Goal: Find specific page/section: Find specific page/section

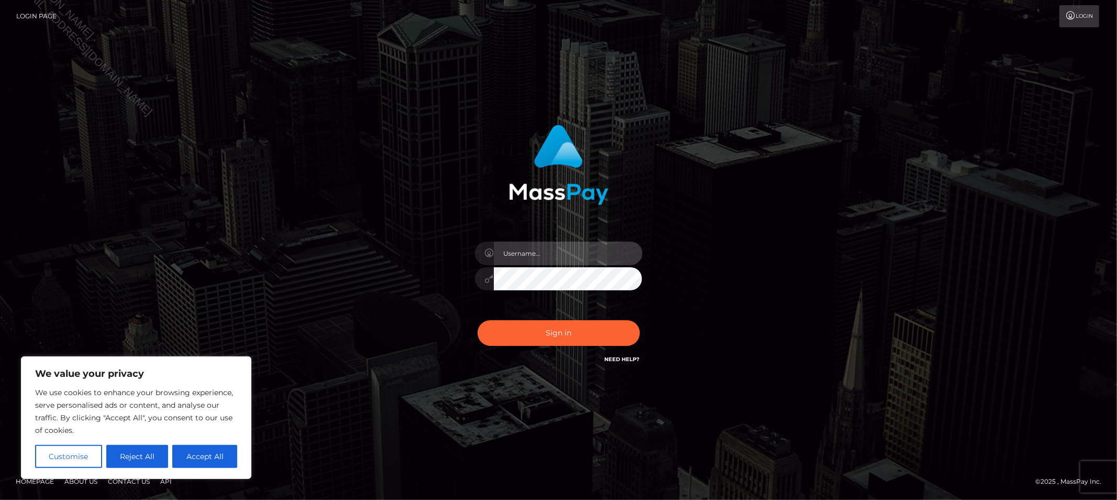
drag, startPoint x: 567, startPoint y: 248, endPoint x: 567, endPoint y: 255, distance: 6.8
click at [567, 248] on input "text" at bounding box center [568, 253] width 149 height 24
type input "Allyssa"
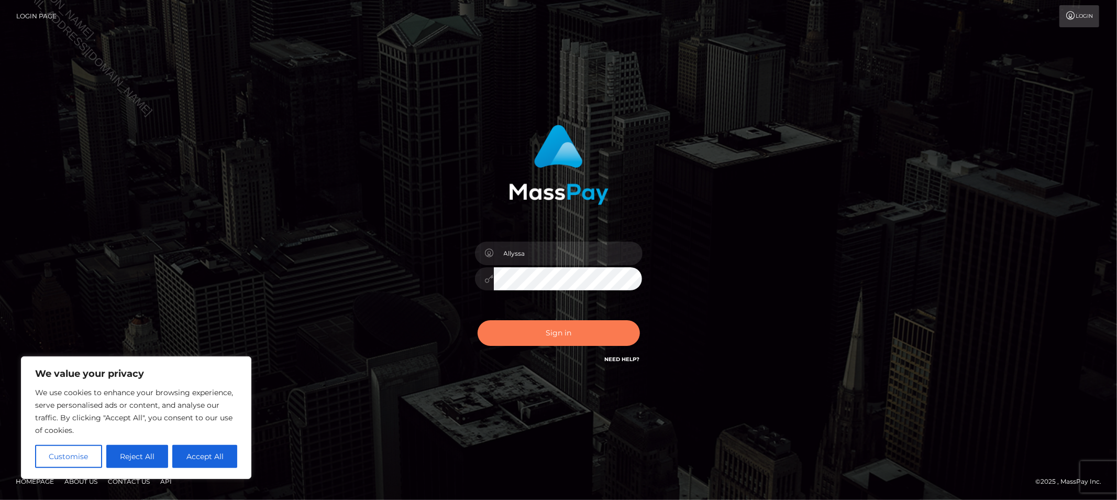
click at [517, 327] on button "Sign in" at bounding box center [559, 333] width 162 height 26
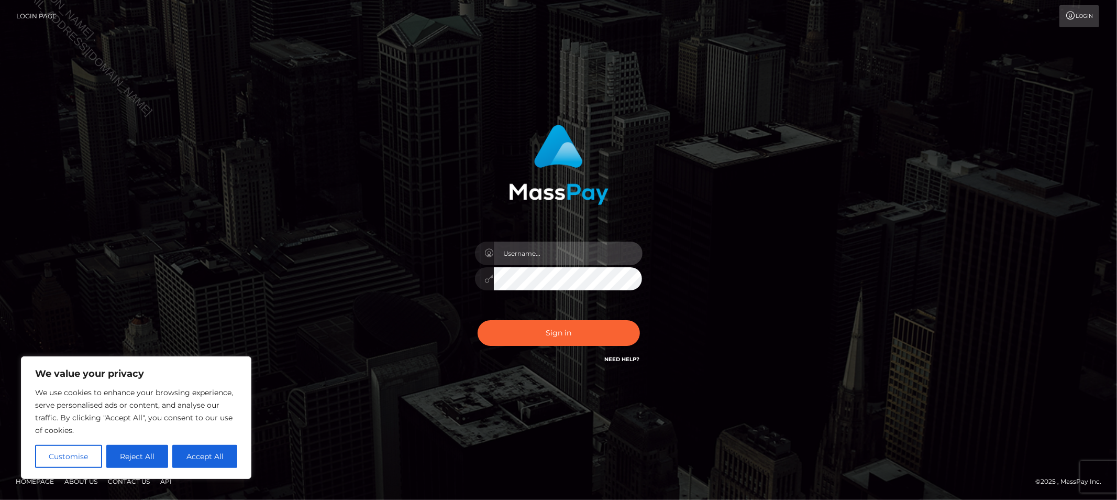
click at [528, 255] on input "text" at bounding box center [568, 253] width 149 height 24
type input "Allyssa"
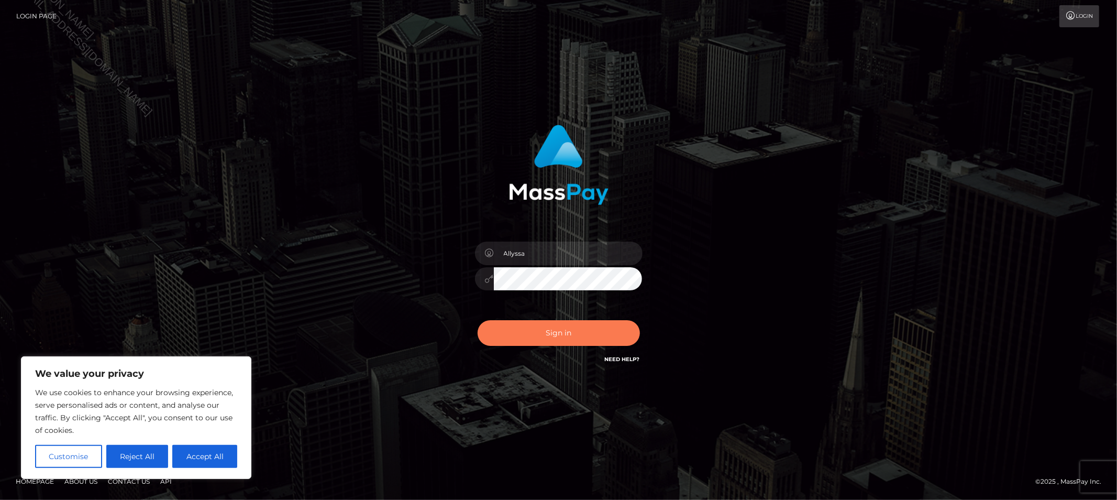
click at [553, 334] on button "Sign in" at bounding box center [559, 333] width 162 height 26
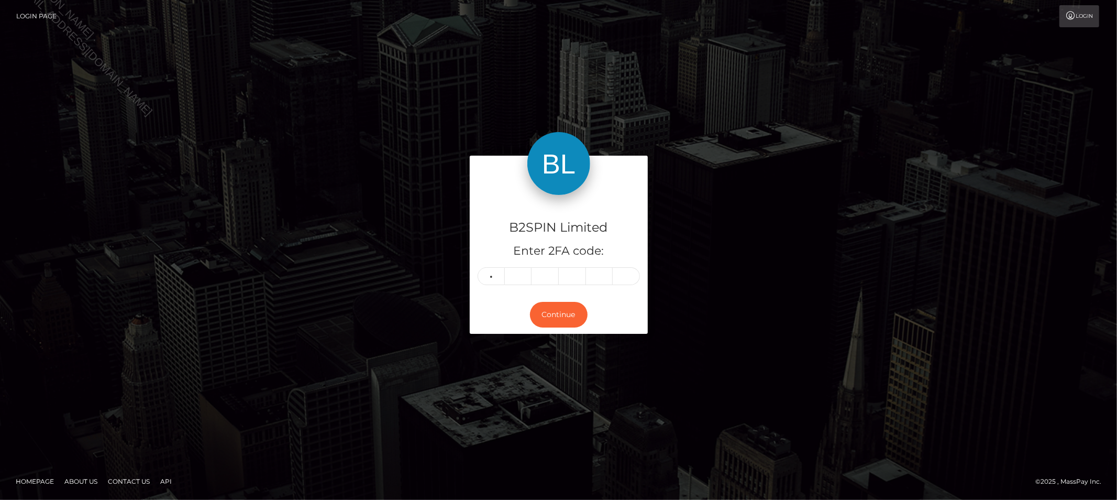
type input "1"
type input "0"
type input "1"
type input "0"
type input "1"
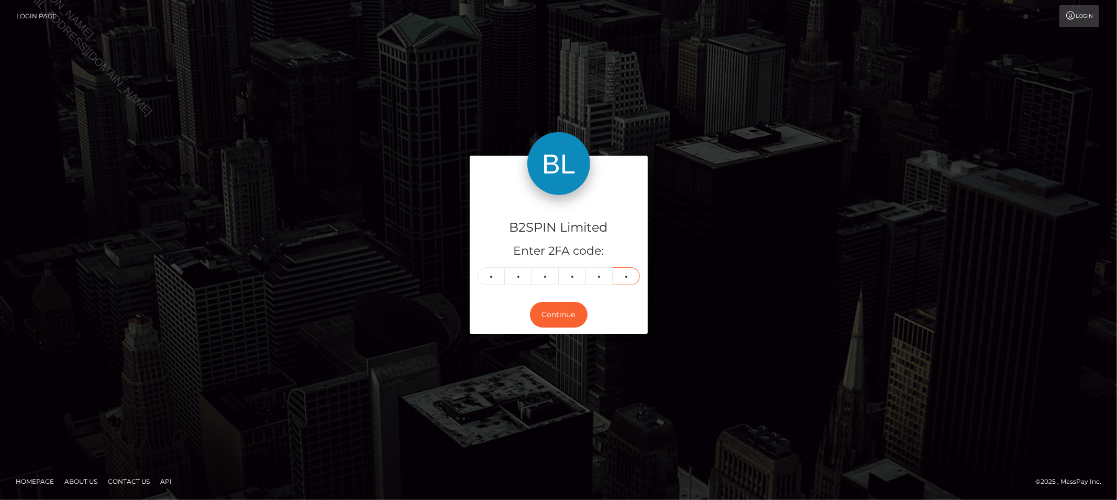
type input "8"
click at [312, 237] on div "B2SPIN Limited Enter 2FA code: 1 0 1 0 1 8 101018 Continue" at bounding box center [558, 250] width 597 height 188
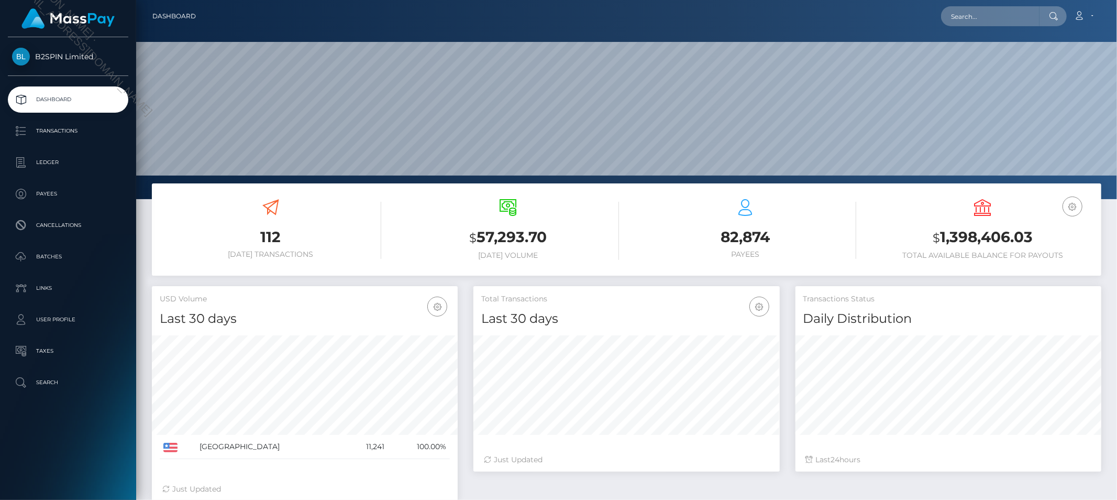
scroll to position [185, 306]
click at [973, 18] on input "text" at bounding box center [990, 16] width 98 height 20
paste input "7dee30b2-2fb5-4bad-905b-d0883fe67983"
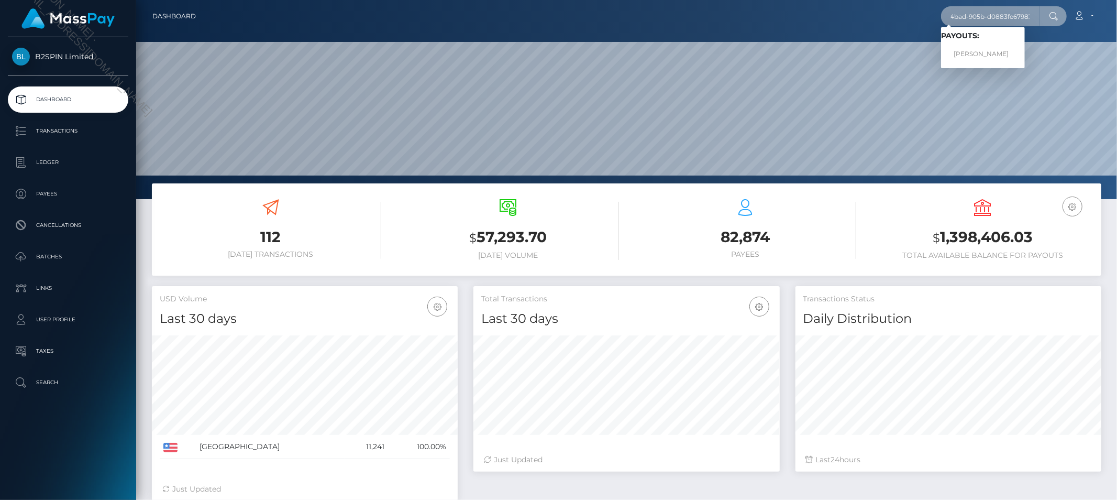
type input "7dee30b2-2fb5-4bad-905b-d0883fe67983"
click at [970, 46] on link "[PERSON_NAME]" at bounding box center [983, 54] width 84 height 19
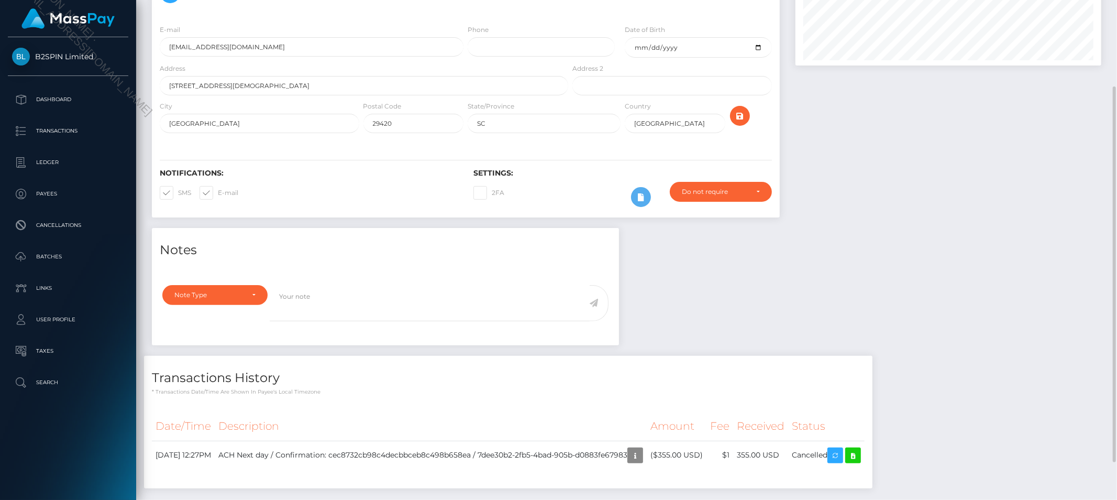
scroll to position [134, 0]
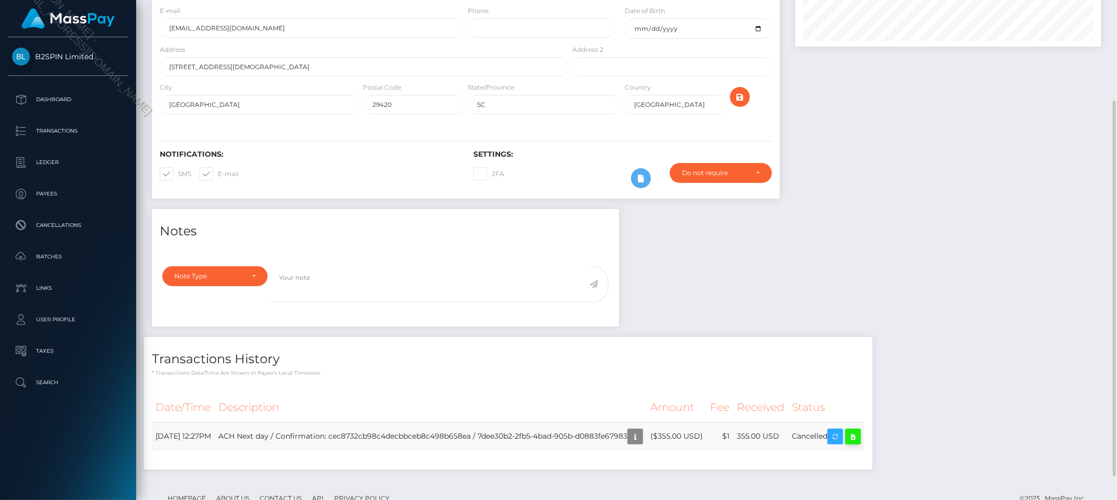
click at [859, 440] on icon at bounding box center [853, 436] width 13 height 13
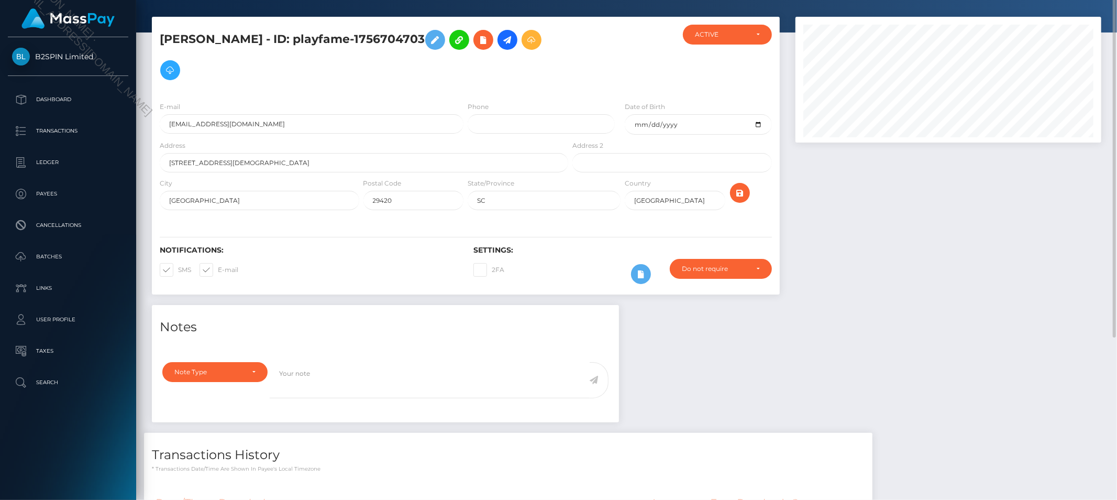
scroll to position [0, 0]
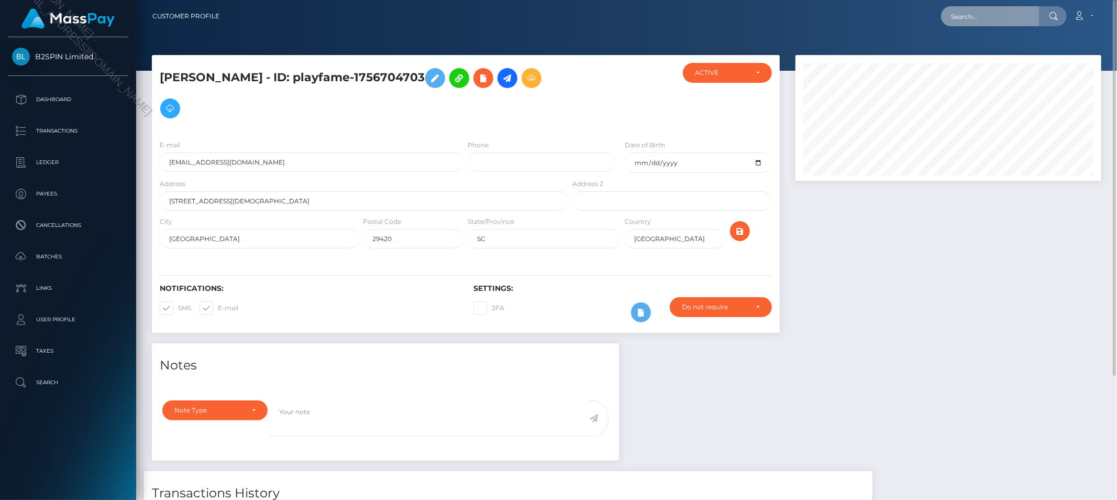
click at [970, 21] on input "text" at bounding box center [990, 16] width 98 height 20
paste input "7dee30b2-2fb5-4bad-905b-d0883fe67983"
click at [968, 13] on input "cac_7dee30b2-2fb5-4bad-905b-d0883fe67983" at bounding box center [990, 16] width 98 height 20
paste input "175670470"
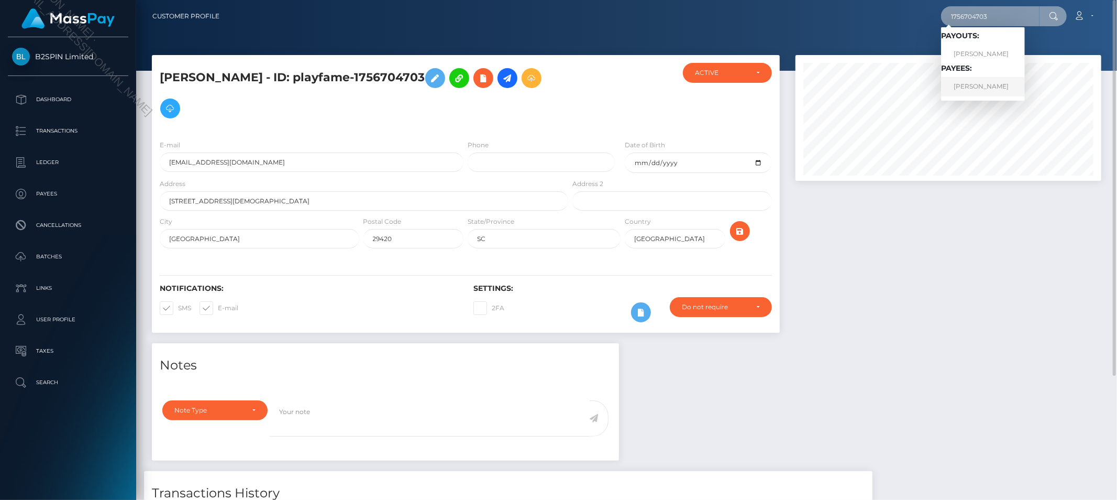
type input "1756704703"
click at [982, 92] on link "[PERSON_NAME]" at bounding box center [983, 86] width 84 height 19
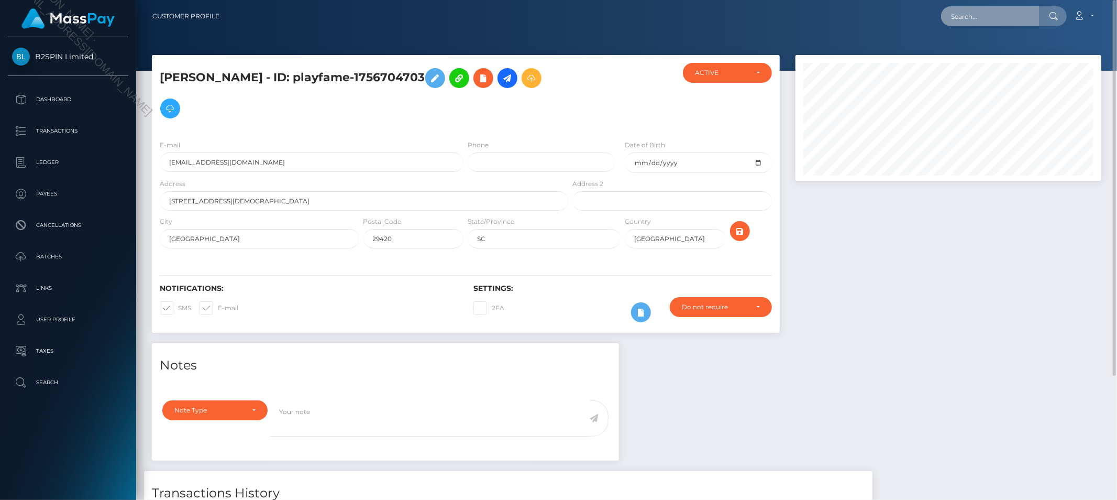
click at [987, 20] on input "text" at bounding box center [990, 16] width 98 height 20
paste input "1756704703"
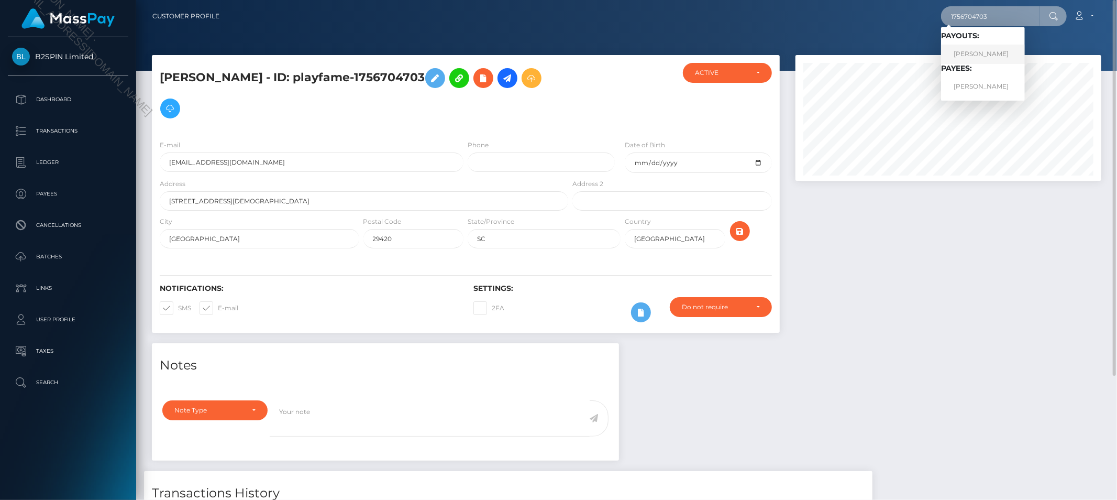
type input "1756704703"
click at [980, 53] on link "[PERSON_NAME]" at bounding box center [983, 54] width 84 height 19
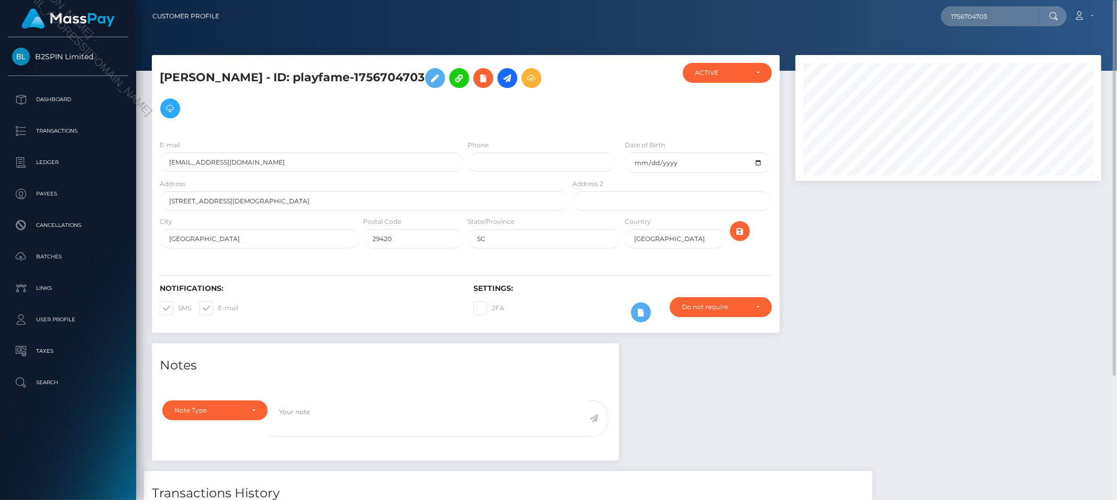
scroll to position [96, 0]
click at [975, 16] on input "text" at bounding box center [990, 16] width 98 height 20
paste input "b2273294"
click at [1010, 21] on input "b2273294_" at bounding box center [990, 16] width 98 height 20
paste input "7dee30b2-2fb5-4bad-905b-d0883fe67983"
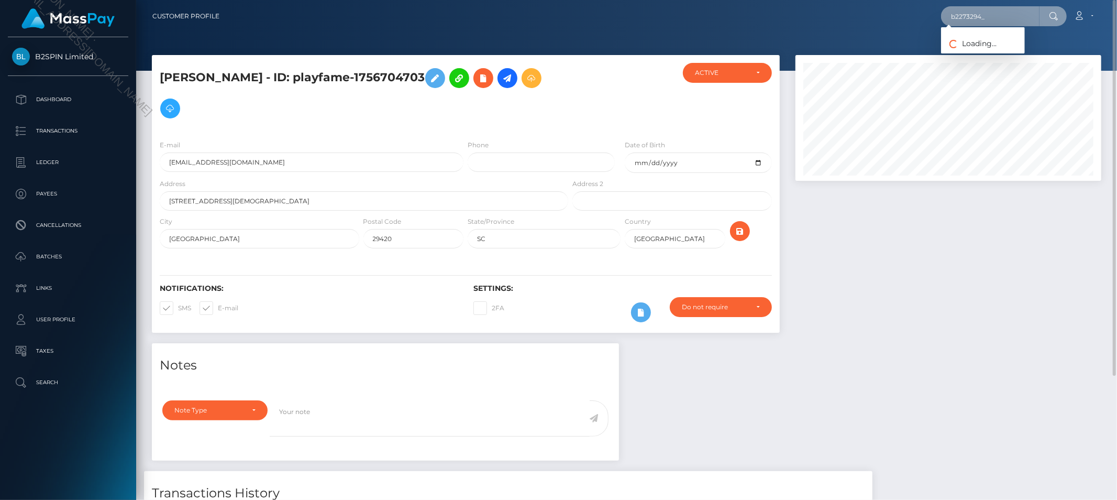
paste input "1756704703"
click at [1001, 19] on input "b2273294_1756704703" at bounding box center [990, 16] width 98 height 20
drag, startPoint x: 1029, startPoint y: 20, endPoint x: 985, endPoint y: 20, distance: 44.0
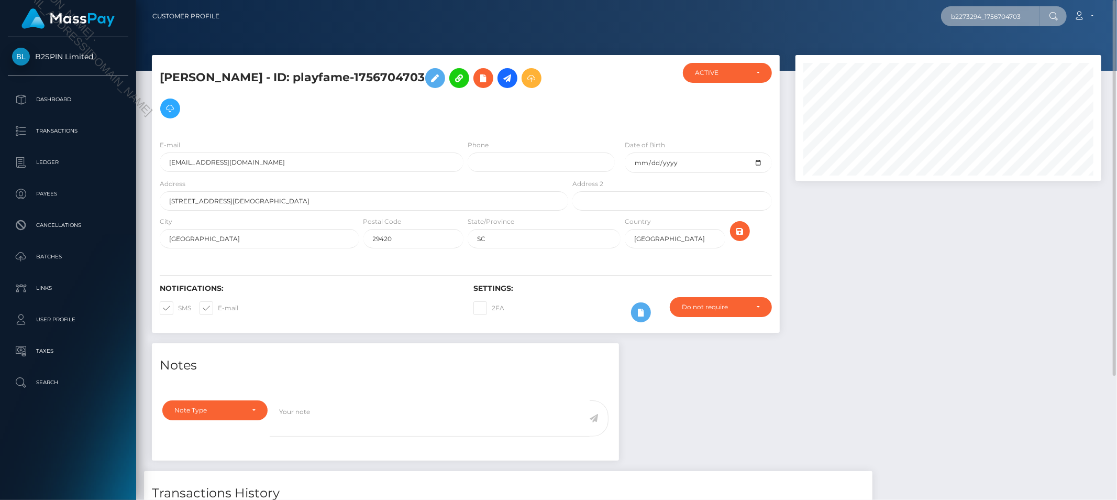
click at [985, 20] on input "b2273294_1756704703" at bounding box center [990, 16] width 98 height 20
type input "b2273294"
click at [981, 55] on link "ROLINDA PATRICE LITTLE" at bounding box center [983, 54] width 84 height 19
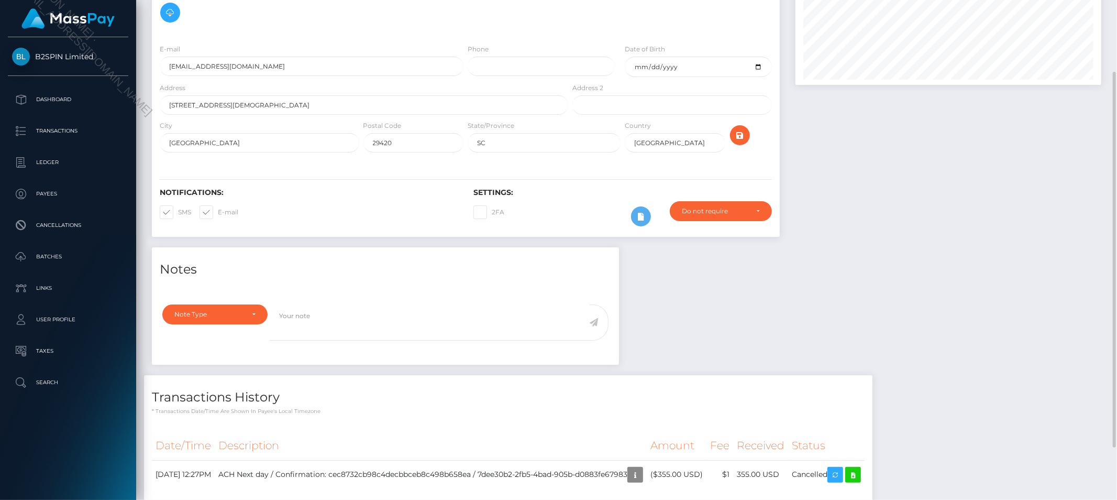
scroll to position [153, 0]
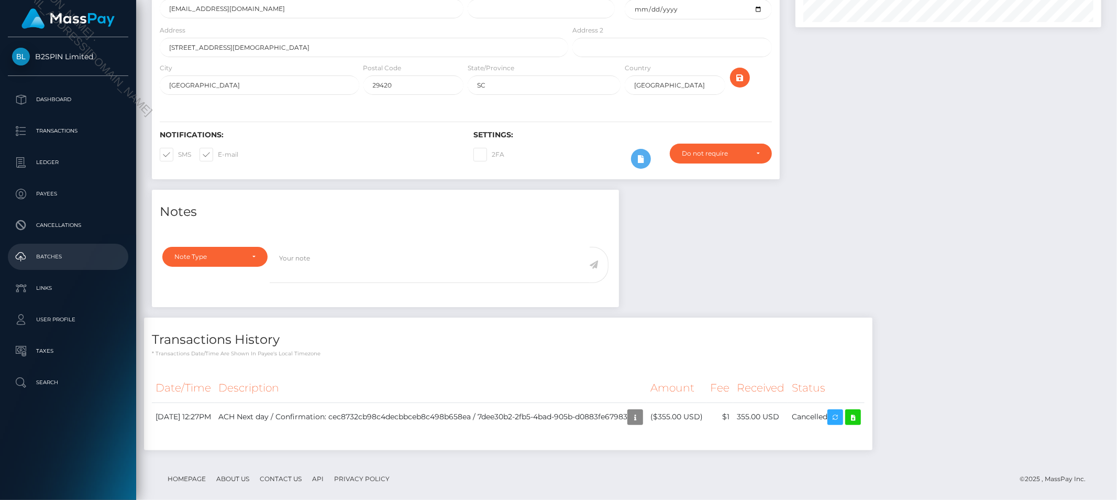
click at [72, 259] on p "Batches" at bounding box center [68, 257] width 112 height 16
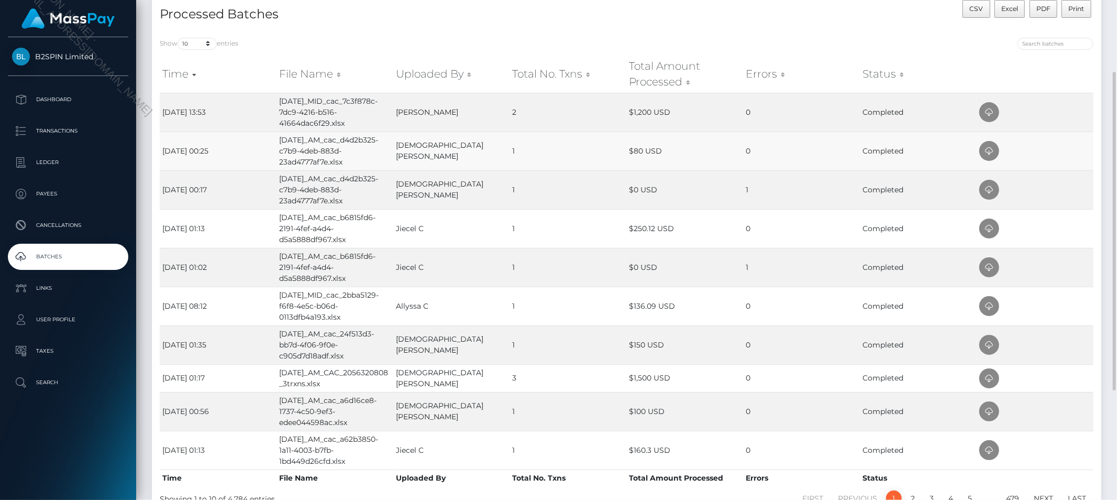
scroll to position [173, 0]
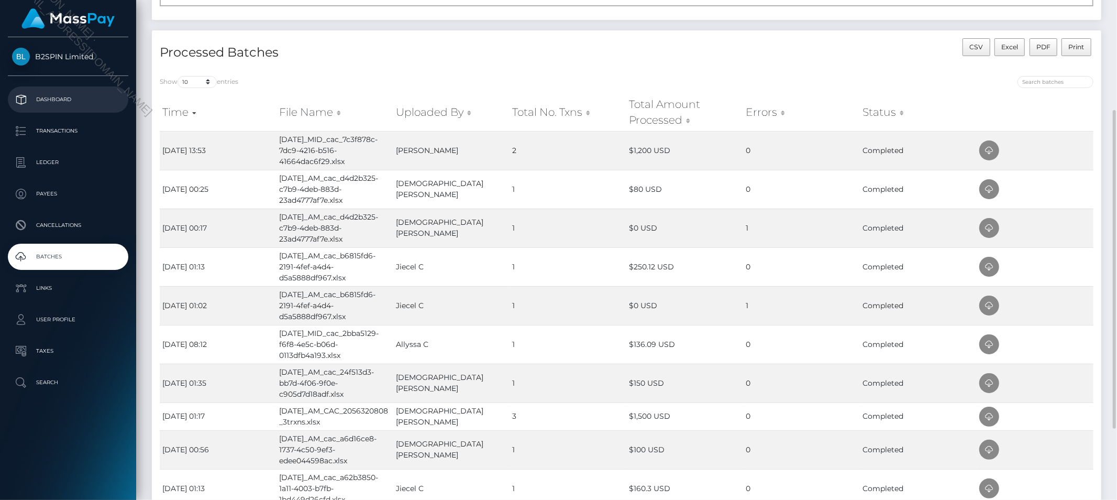
click at [65, 96] on p "Dashboard" at bounding box center [68, 100] width 112 height 16
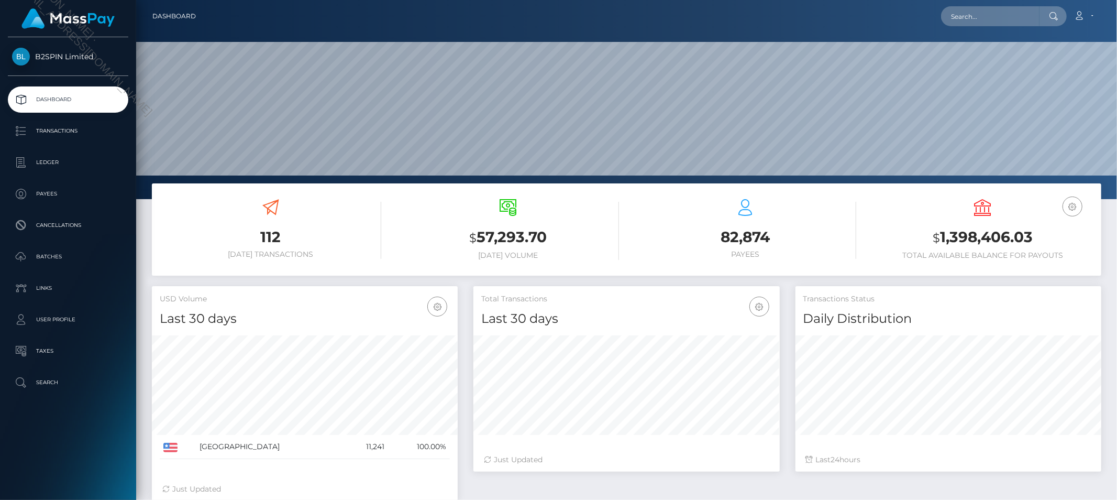
scroll to position [185, 306]
drag, startPoint x: 97, startPoint y: 131, endPoint x: 82, endPoint y: 140, distance: 17.6
click at [97, 131] on p "Transactions" at bounding box center [68, 131] width 112 height 16
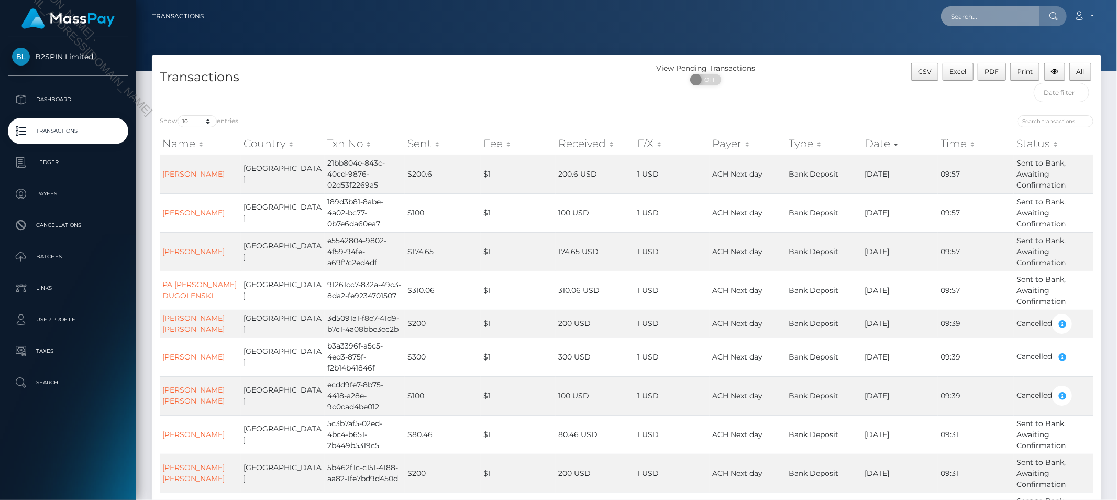
click at [1017, 22] on input "text" at bounding box center [990, 16] width 98 height 20
paste input "7dee30b2-2fb5-4bad-905b-d0883fe67983"
type input "7dee30b2-2fb5-4bad-905b-d0883fe67983"
click at [997, 45] on link "ROLINDA PATRICE LITTLE" at bounding box center [983, 54] width 84 height 19
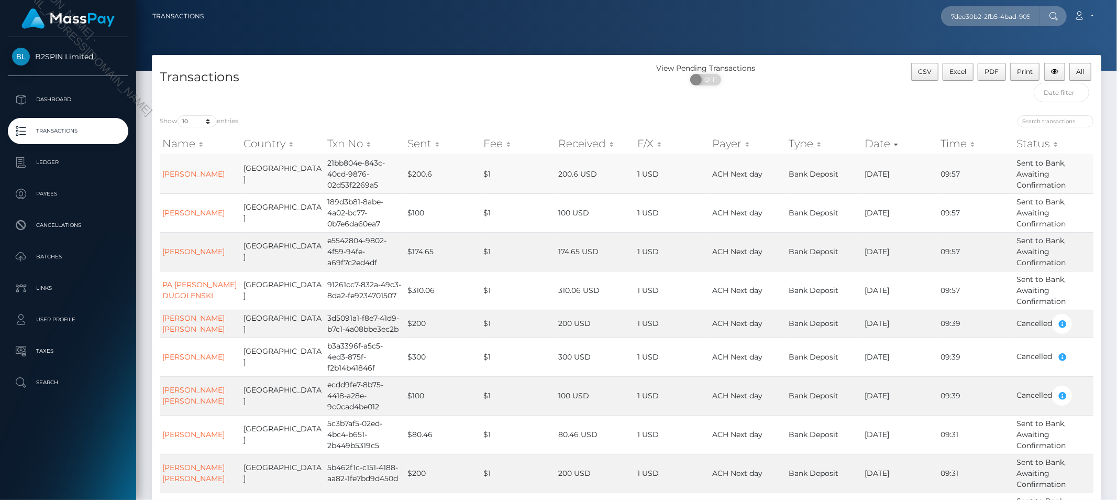
scroll to position [58, 0]
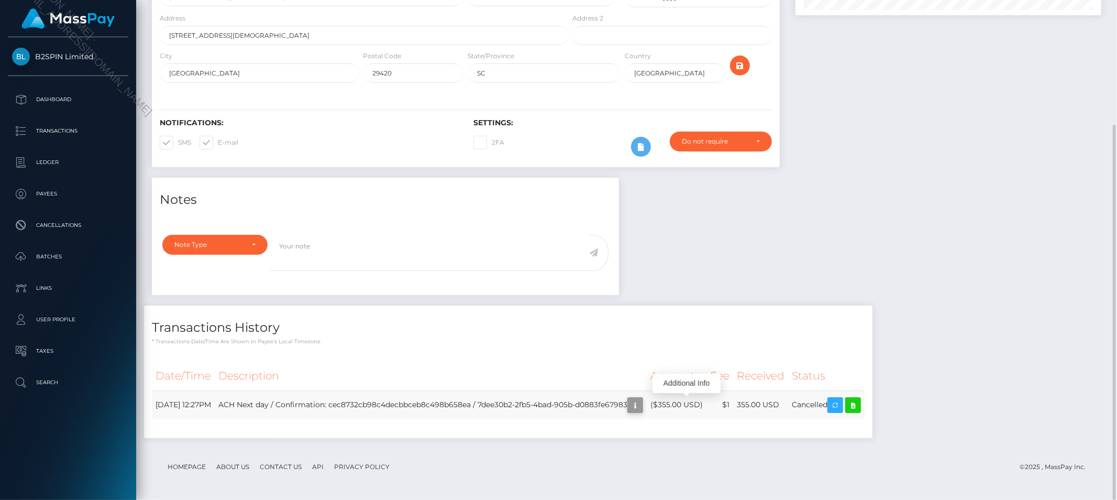
scroll to position [126, 306]
click at [642, 404] on icon "button" at bounding box center [635, 405] width 13 height 13
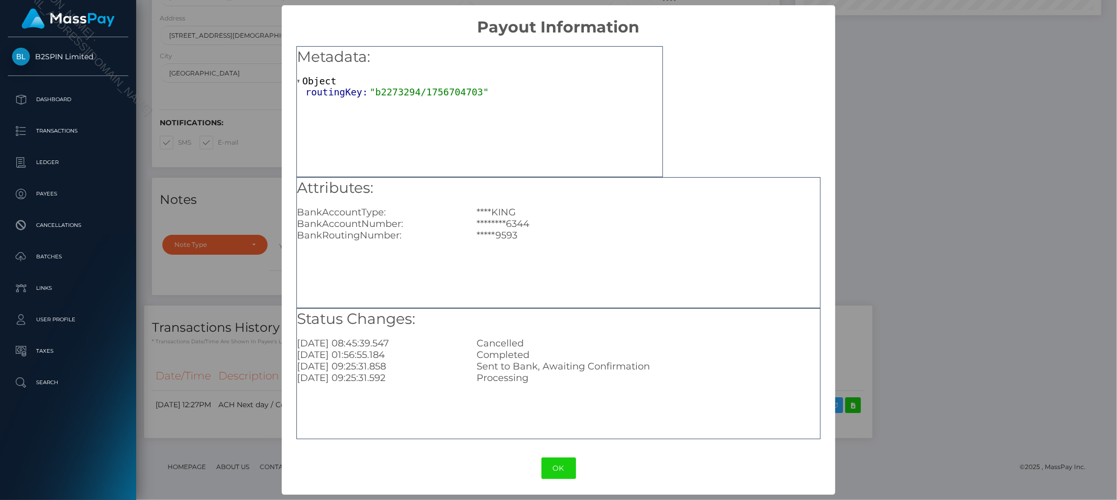
click at [962, 236] on div "× Payout Information Metadata: Object routingKey: "b2273294/1756704703" Attribu…" at bounding box center [558, 250] width 1117 height 500
